Goal: Information Seeking & Learning: Find specific fact

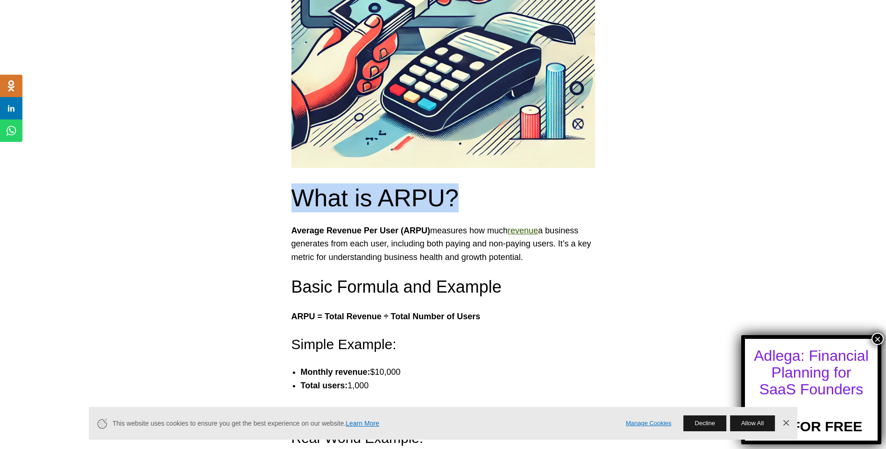
drag, startPoint x: 454, startPoint y: 201, endPoint x: 291, endPoint y: 197, distance: 163.0
click at [291, 197] on h2 "What is ARPU?" at bounding box center [443, 198] width 304 height 29
copy h2 "What is ARPU?"
click at [291, 197] on h2 "What is ARPU?" at bounding box center [443, 198] width 304 height 29
drag, startPoint x: 451, startPoint y: 201, endPoint x: 284, endPoint y: 190, distance: 167.1
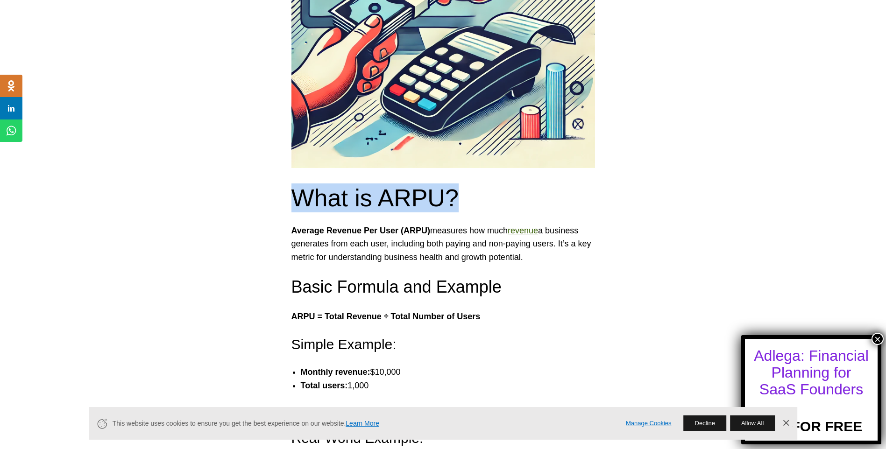
copy h2 "What is ARPU?"
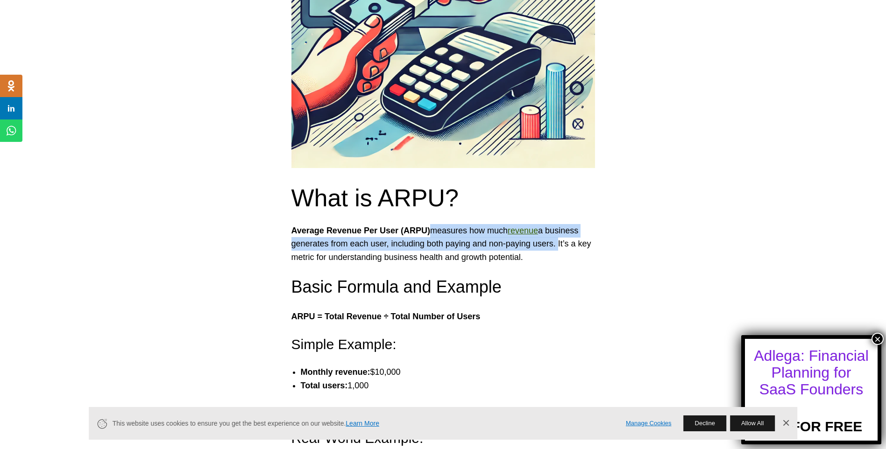
drag, startPoint x: 555, startPoint y: 245, endPoint x: 426, endPoint y: 234, distance: 129.8
click at [426, 234] on p "Average Revenue Per User (ARPU) measures how much revenue a business generates …" at bounding box center [443, 244] width 304 height 40
copy p "measures how much revenue a business generates from each user, including both p…"
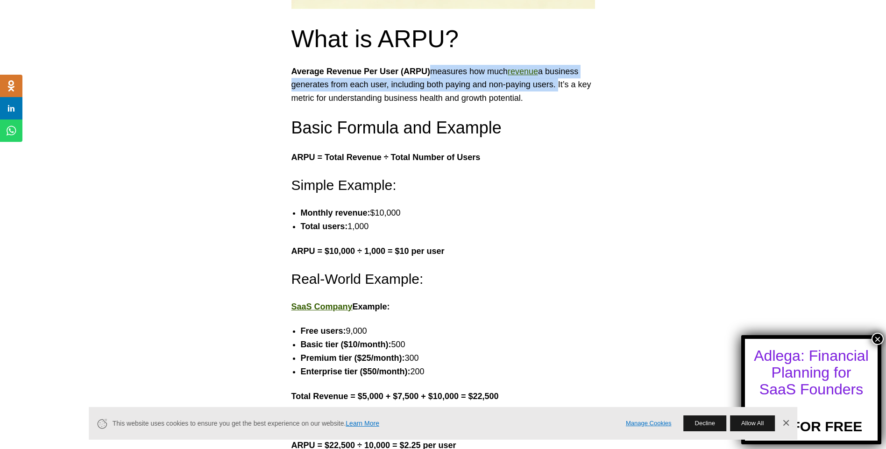
scroll to position [466, 0]
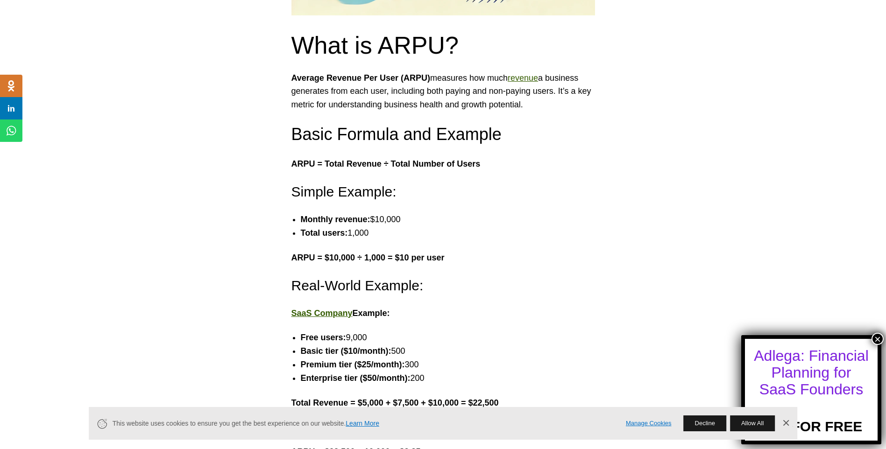
drag, startPoint x: 493, startPoint y: 166, endPoint x: 292, endPoint y: 167, distance: 201.3
click at [292, 167] on p "ARPU = Total Revenue ÷ Total Number of Users" at bounding box center [443, 164] width 304 height 14
copy strong "ARPU = Total Revenue ÷ Total Number of Users"
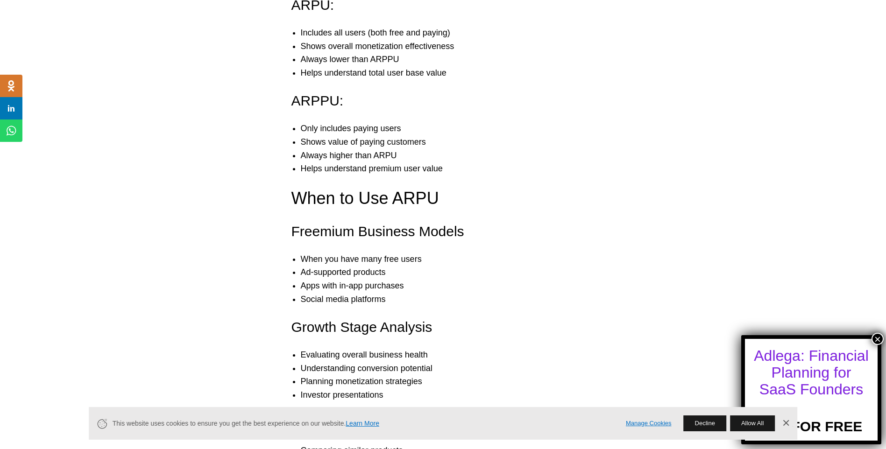
scroll to position [1902, 0]
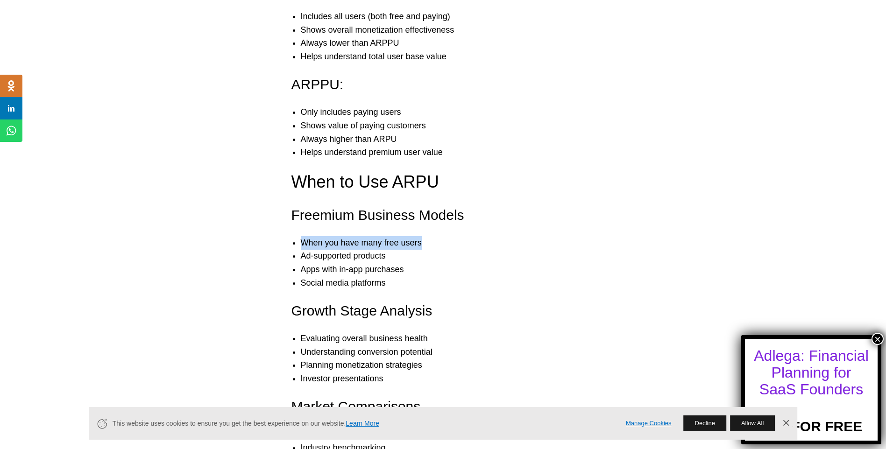
drag, startPoint x: 423, startPoint y: 242, endPoint x: 303, endPoint y: 247, distance: 119.7
click at [303, 247] on li "When you have many free users" at bounding box center [453, 243] width 304 height 14
copy li "When you have many free users"
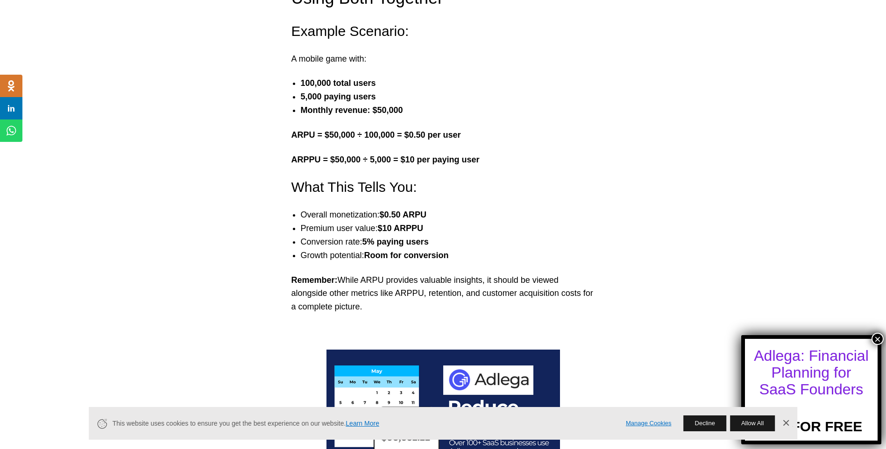
scroll to position [2731, 0]
